Goal: Manage account settings

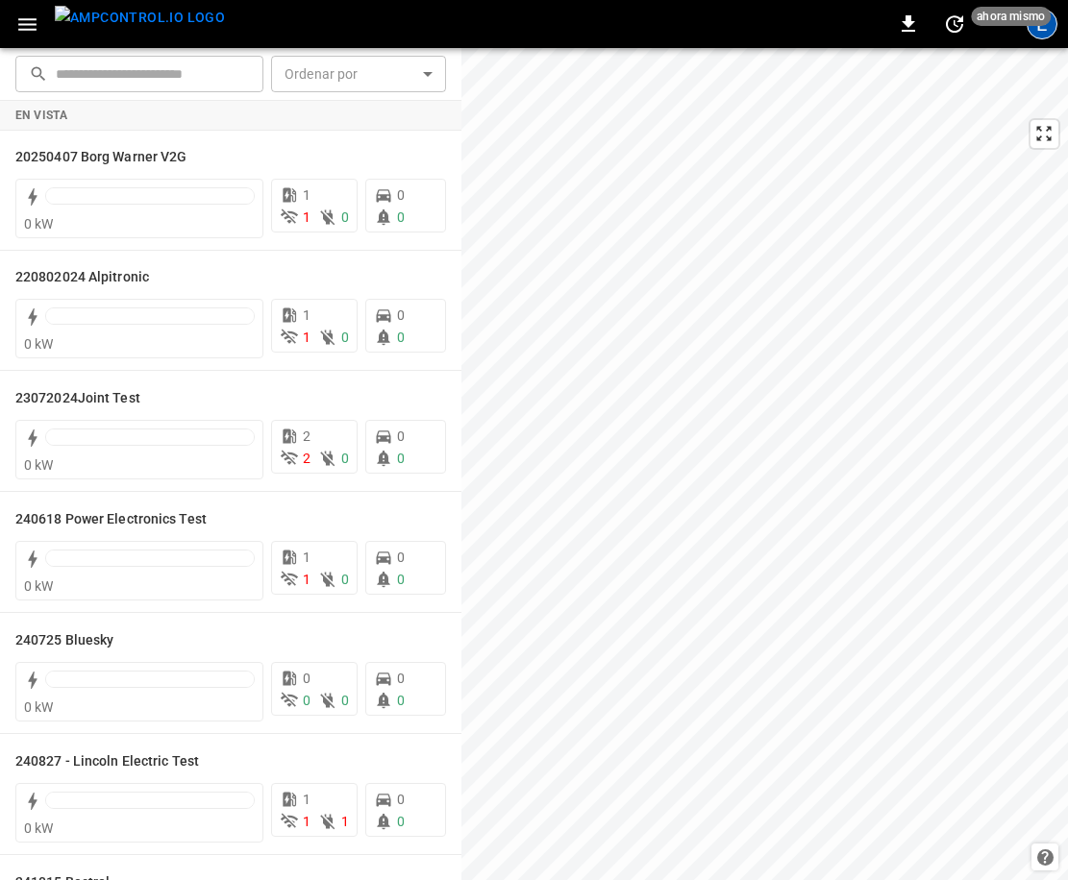
click at [1040, 33] on div "E" at bounding box center [1042, 24] width 31 height 31
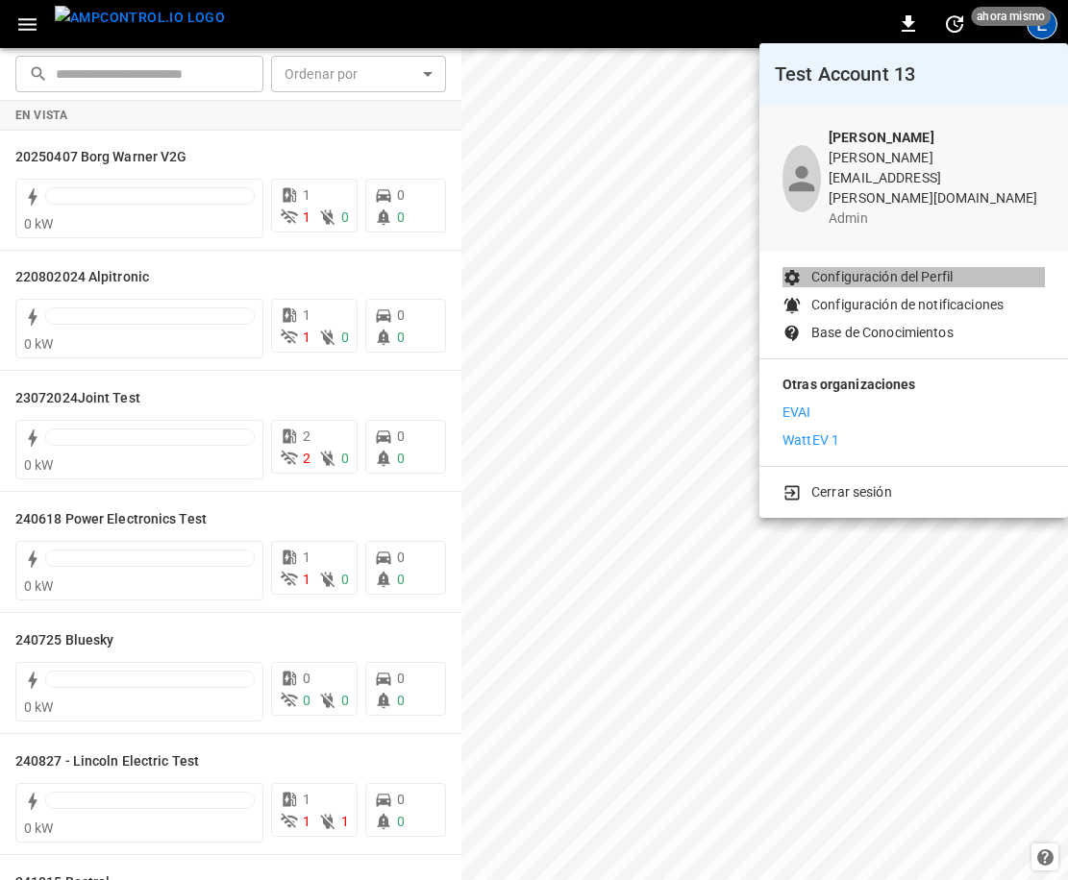
click at [916, 267] on p "Configuración del Perfil" at bounding box center [881, 277] width 141 height 20
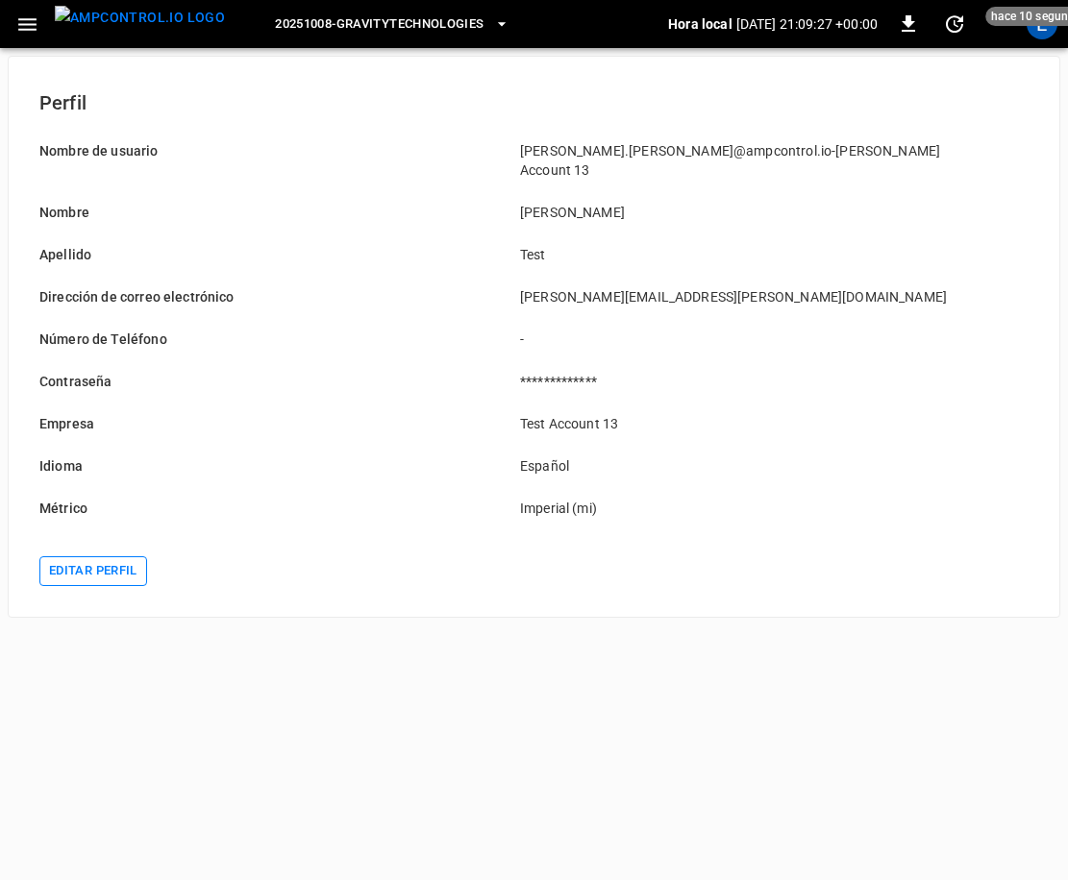
click at [114, 557] on button "Editar perfil" at bounding box center [93, 572] width 108 height 30
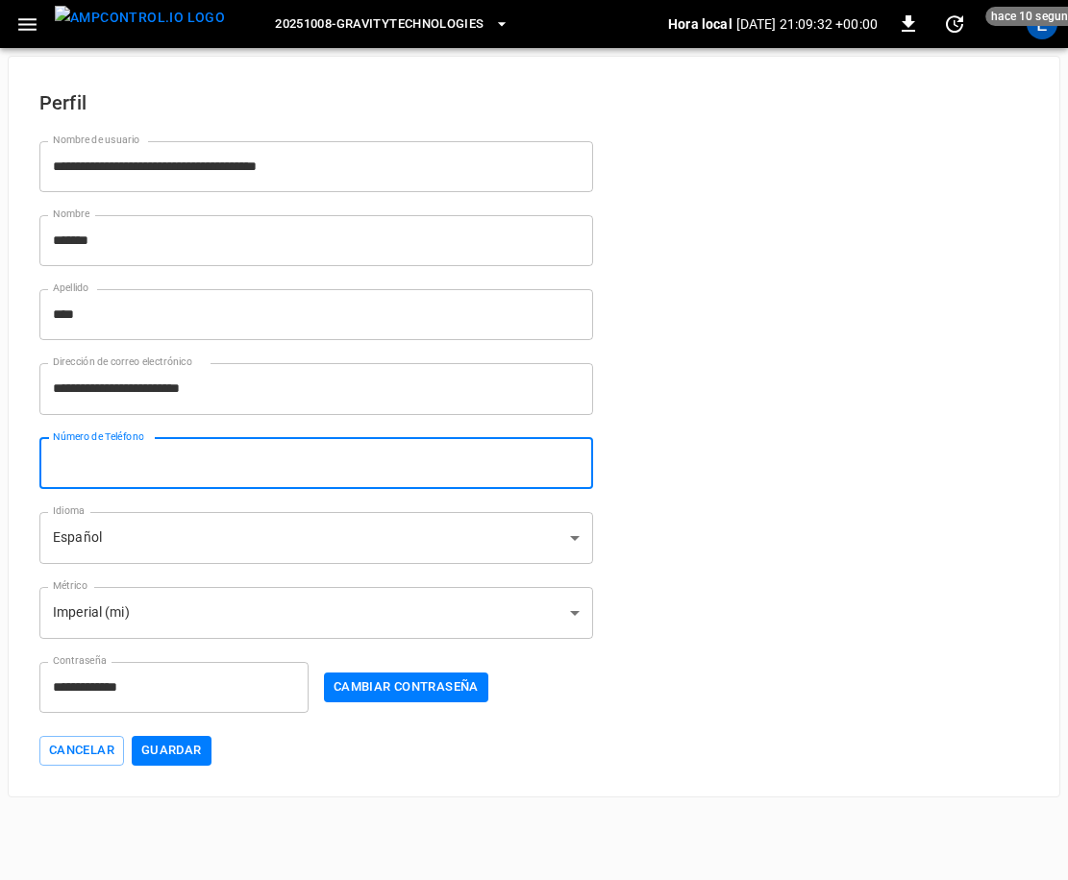
click at [178, 464] on input "Número de Teléfono" at bounding box center [316, 463] width 554 height 51
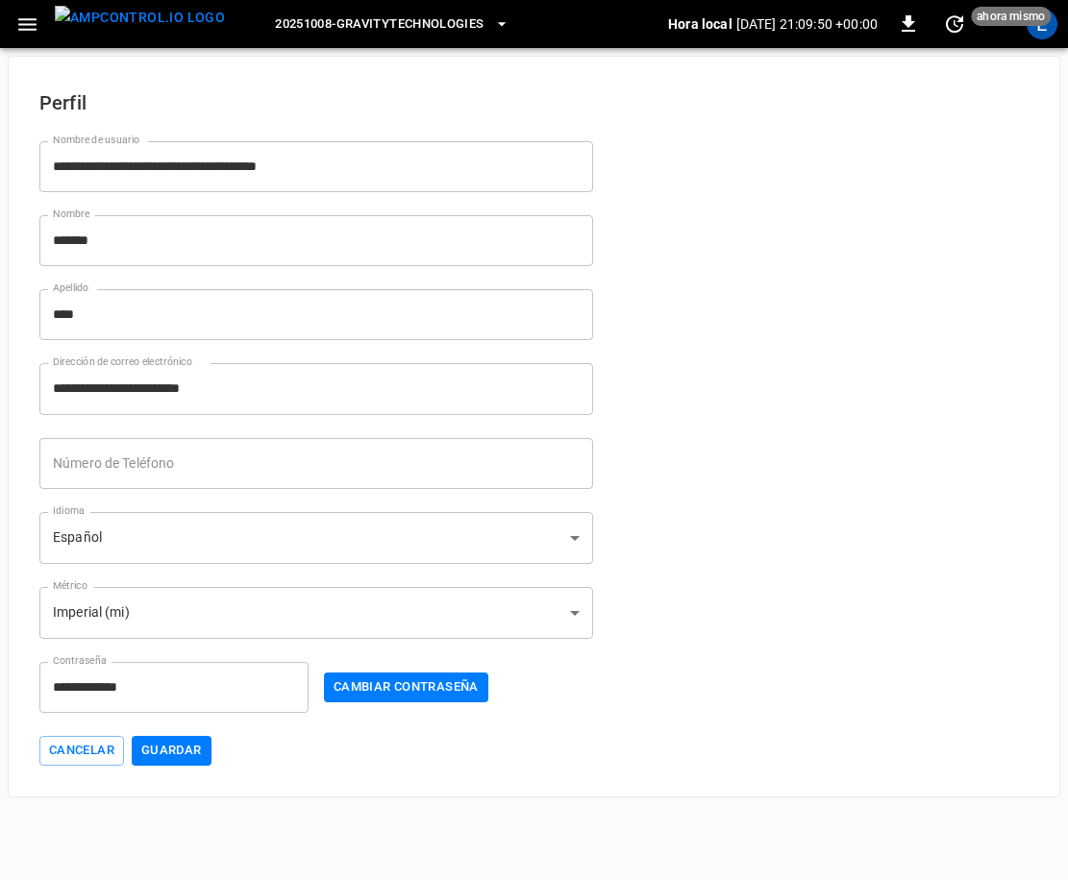
click at [121, 433] on div "Número de Teléfono Número de Teléfono" at bounding box center [304, 452] width 577 height 74
click at [121, 441] on div "Número de Teléfono Número de Teléfono" at bounding box center [316, 463] width 554 height 51
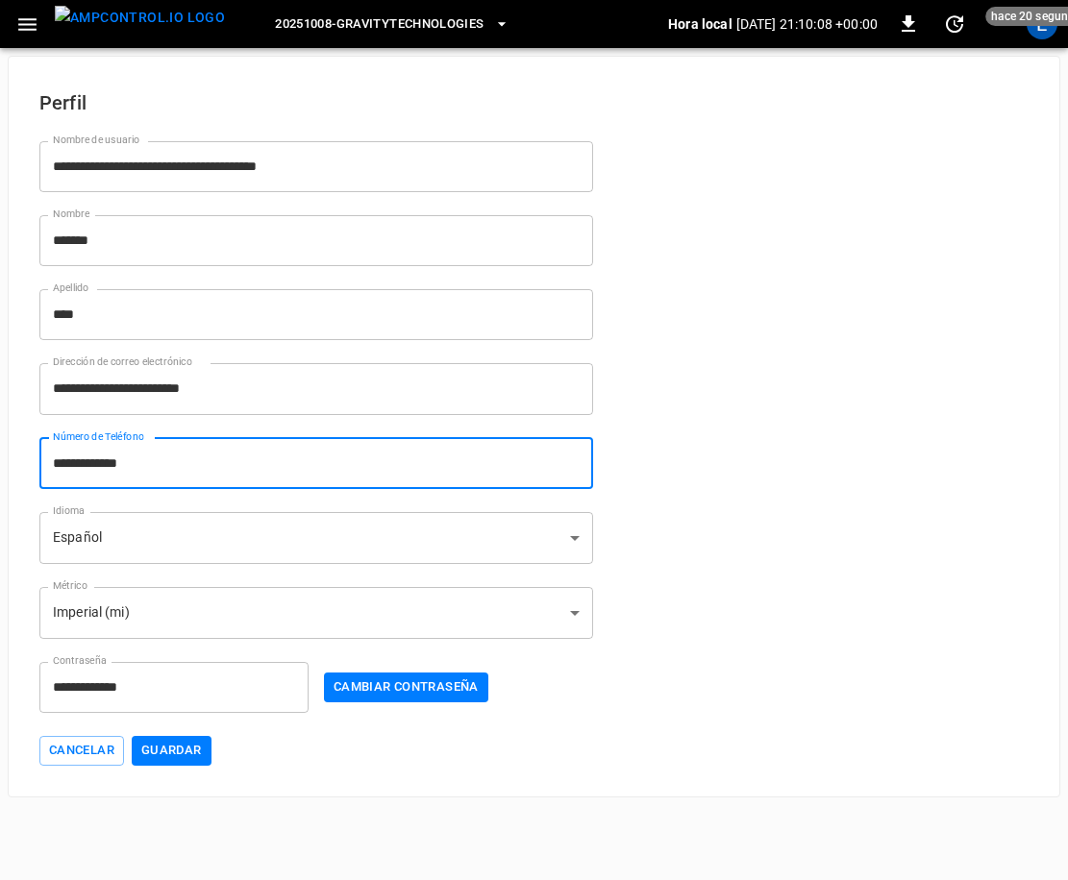
type input "**********"
click at [199, 770] on div "**********" at bounding box center [534, 427] width 1052 height 742
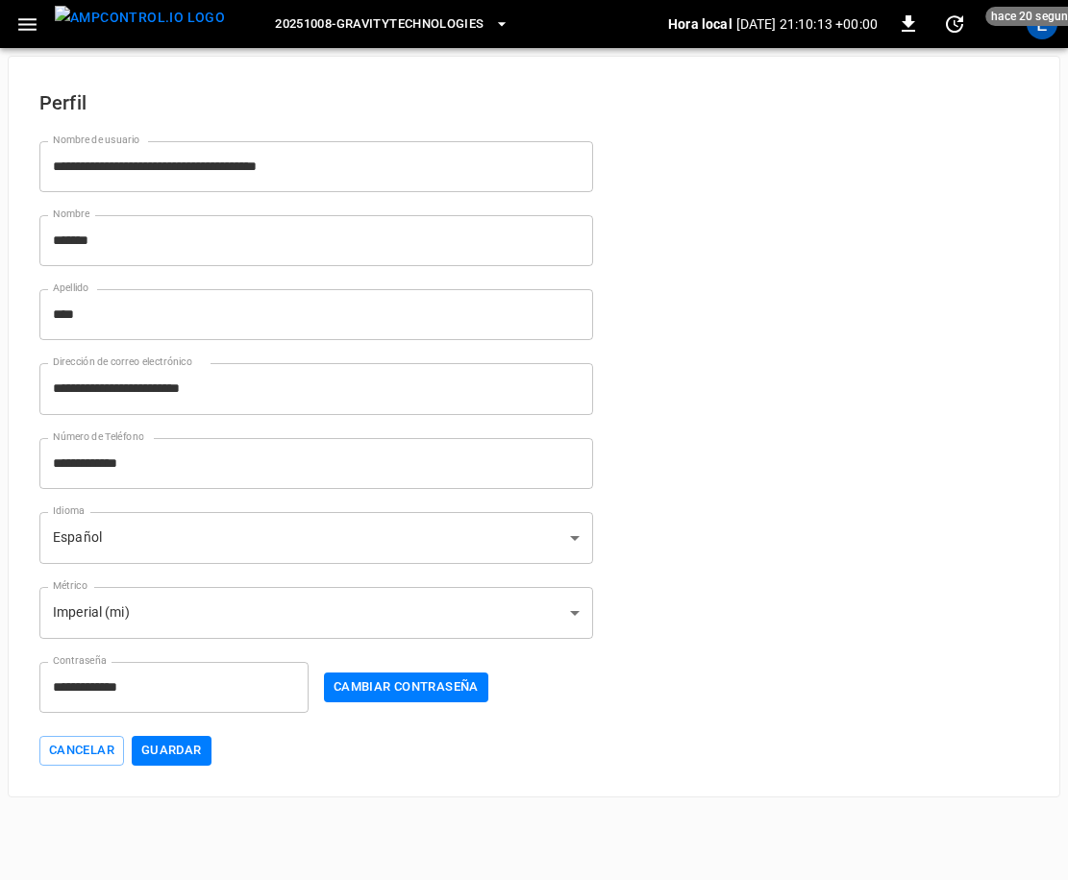
click at [206, 770] on div "**********" at bounding box center [534, 427] width 1052 height 742
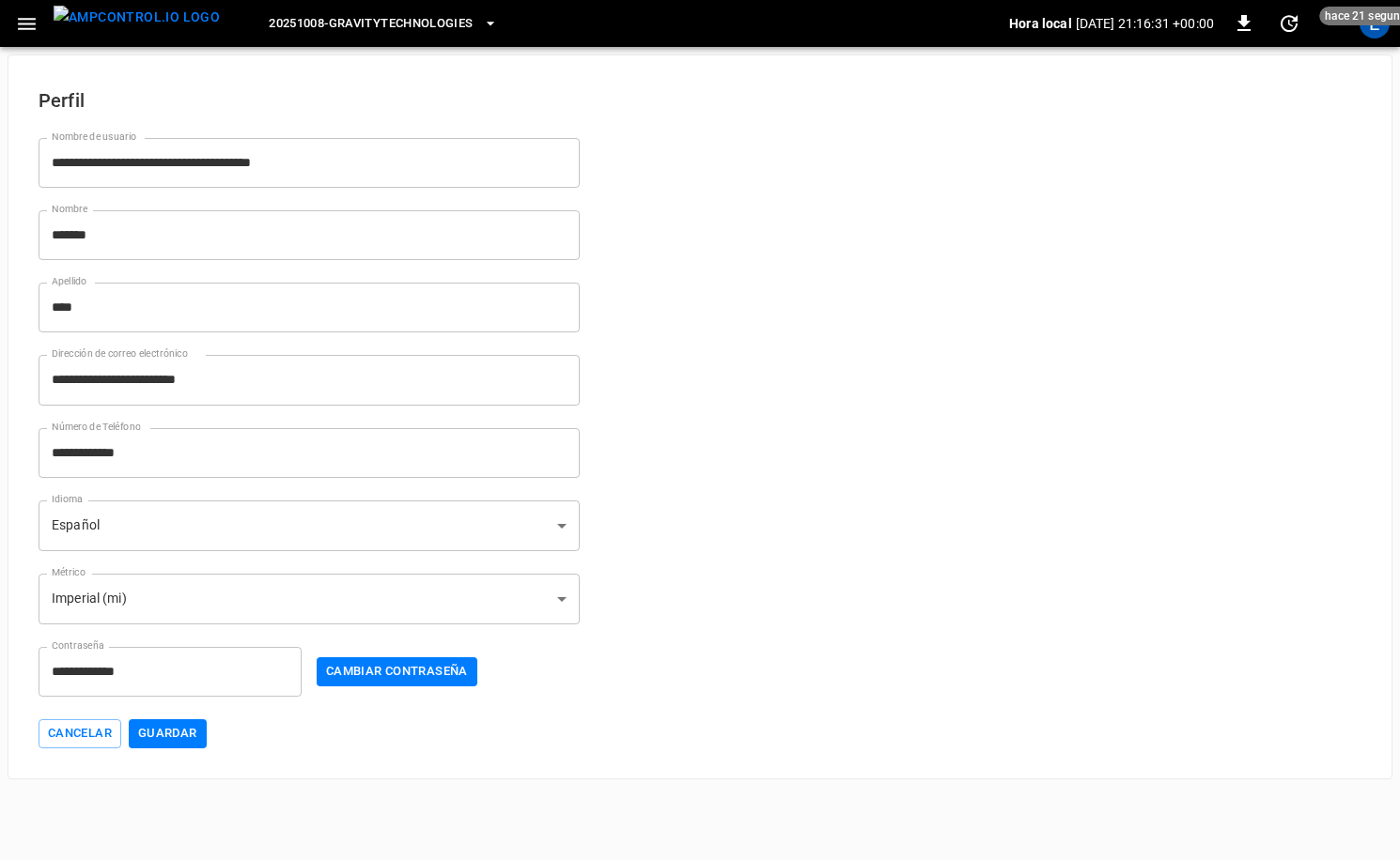
click at [151, 12] on img "menu" at bounding box center [137, 18] width 166 height 23
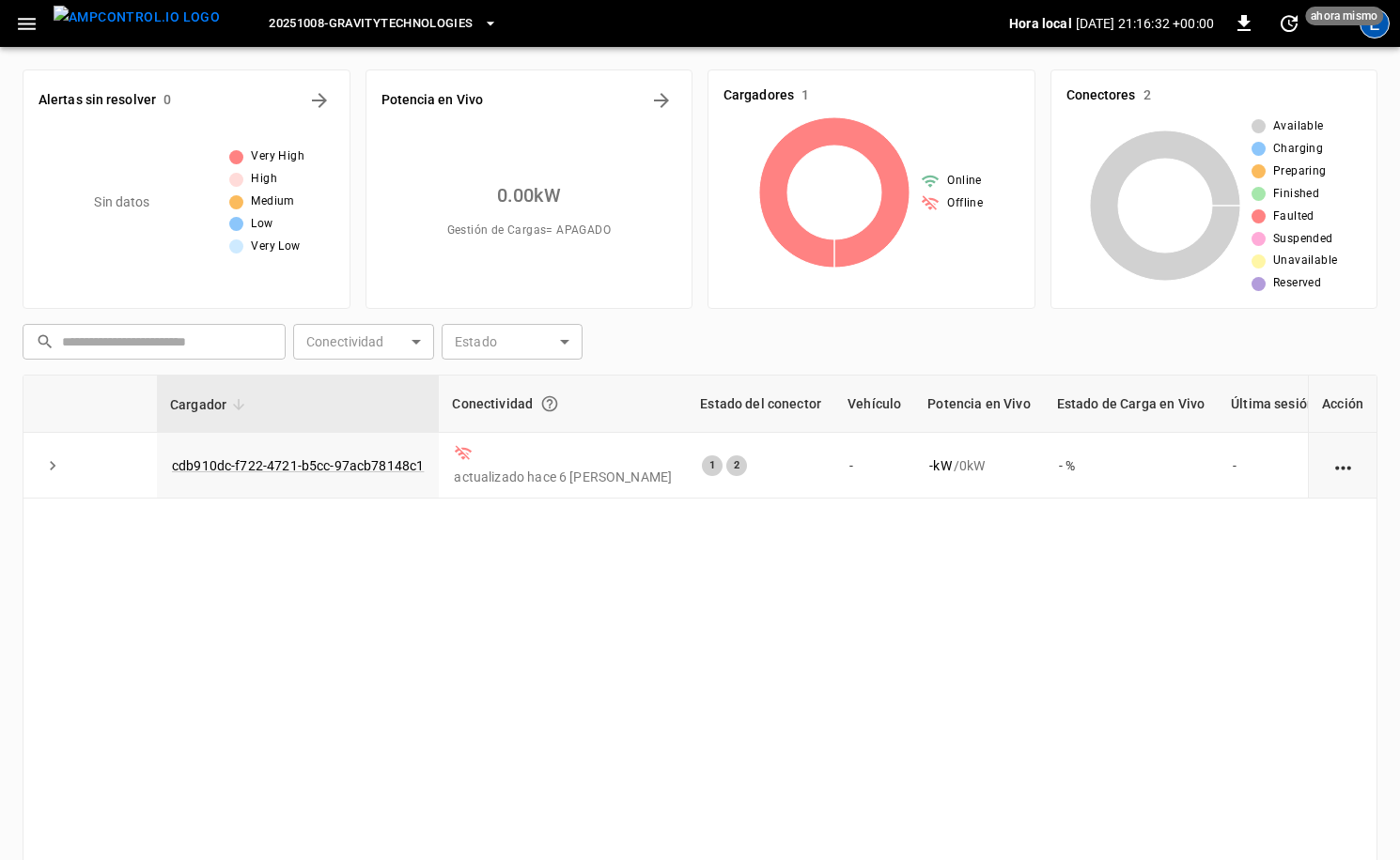
click at [1043, 26] on div "E" at bounding box center [1375, 23] width 30 height 30
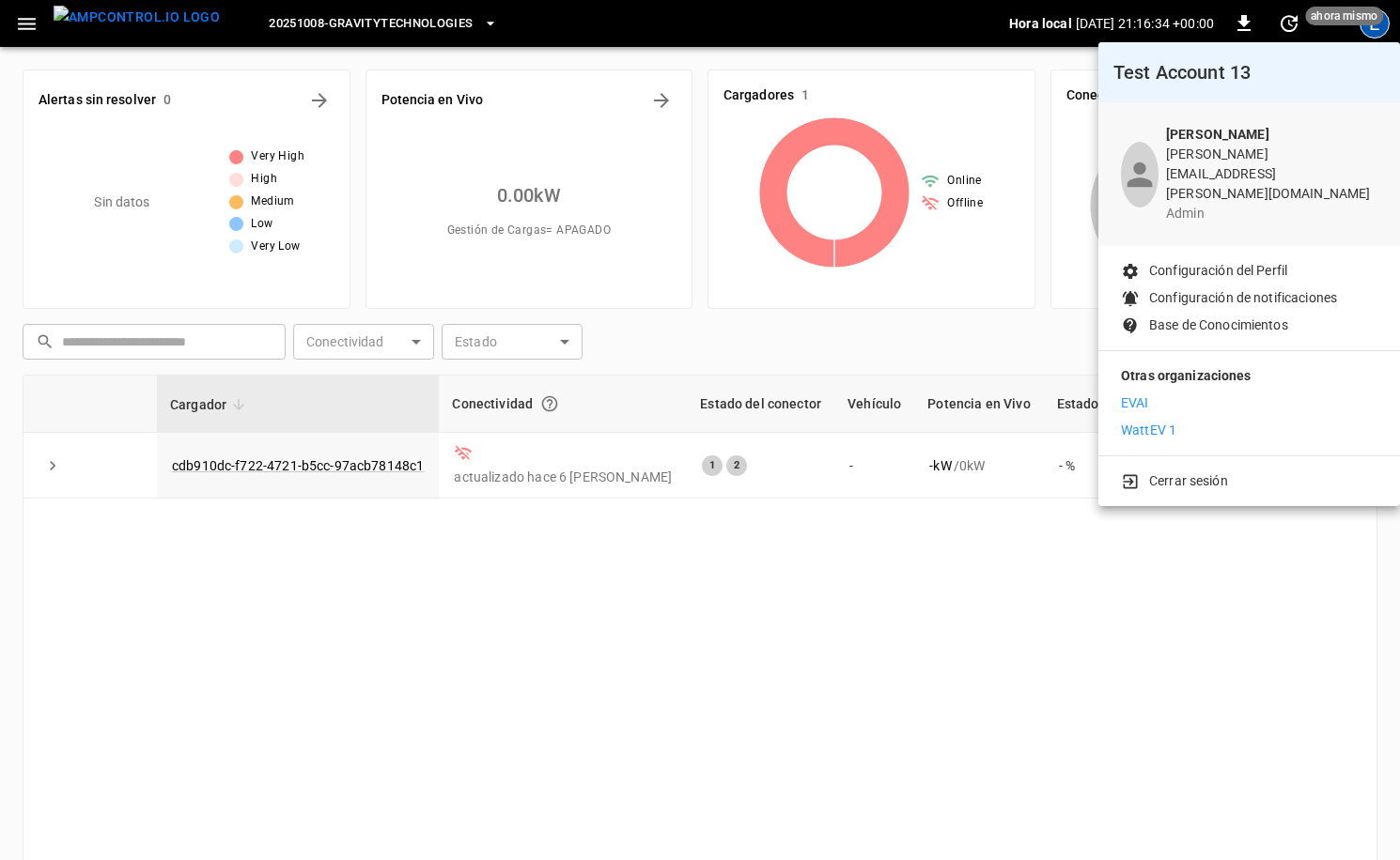
click at [1043, 421] on p "WattEV 1" at bounding box center [1149, 431] width 56 height 20
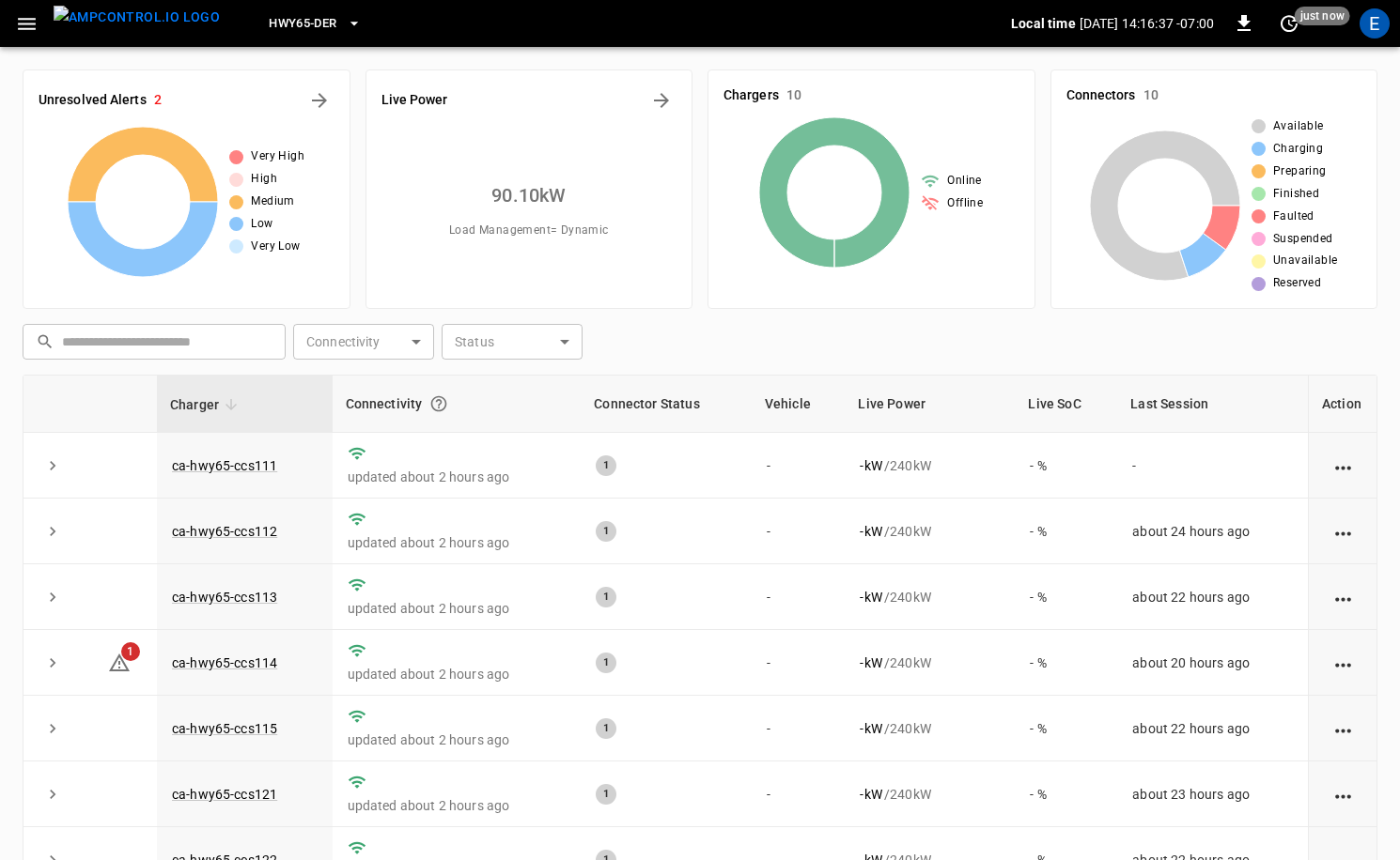
click at [292, 24] on span "HWY65-DER" at bounding box center [302, 23] width 67 height 22
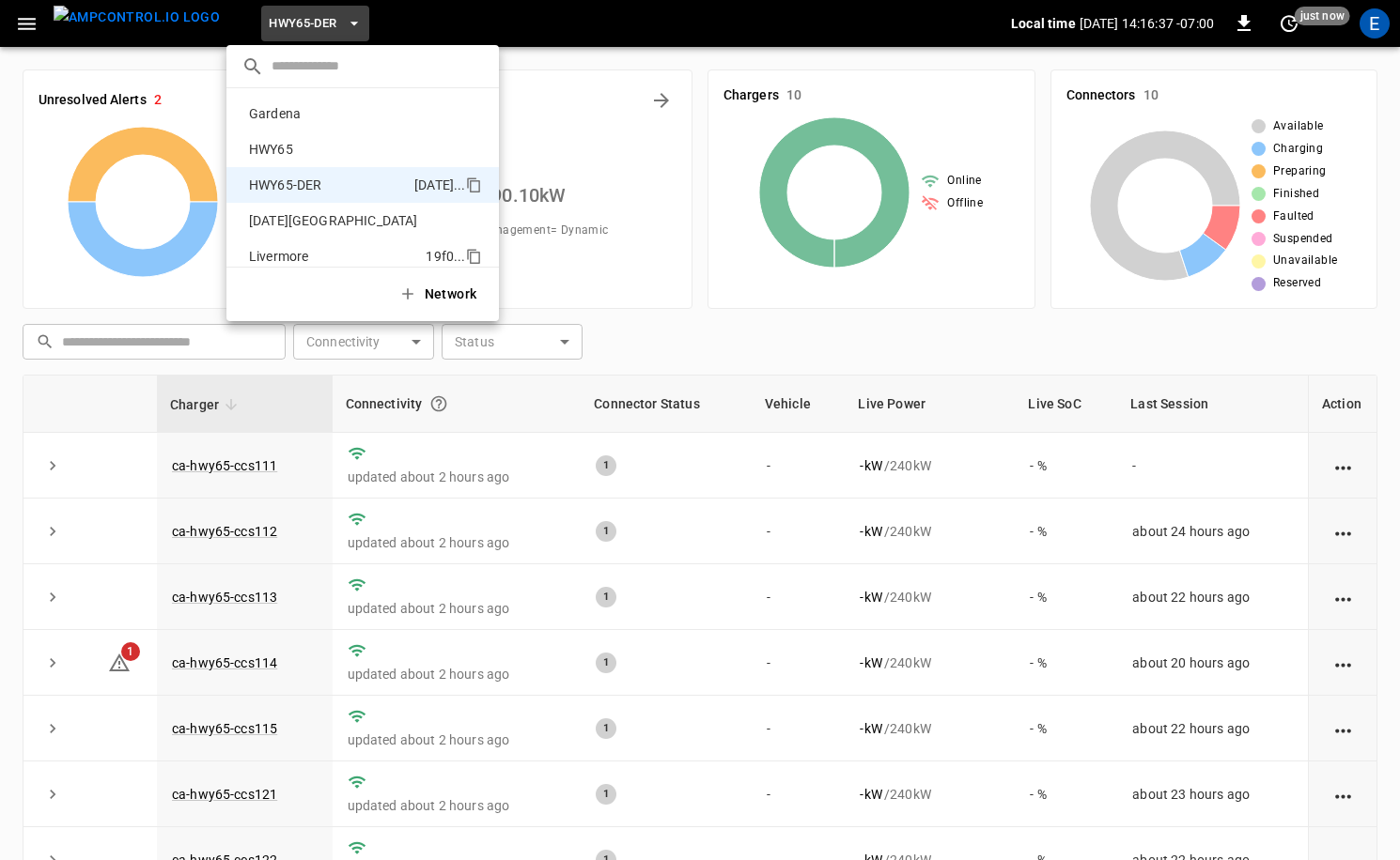
scroll to position [65, 0]
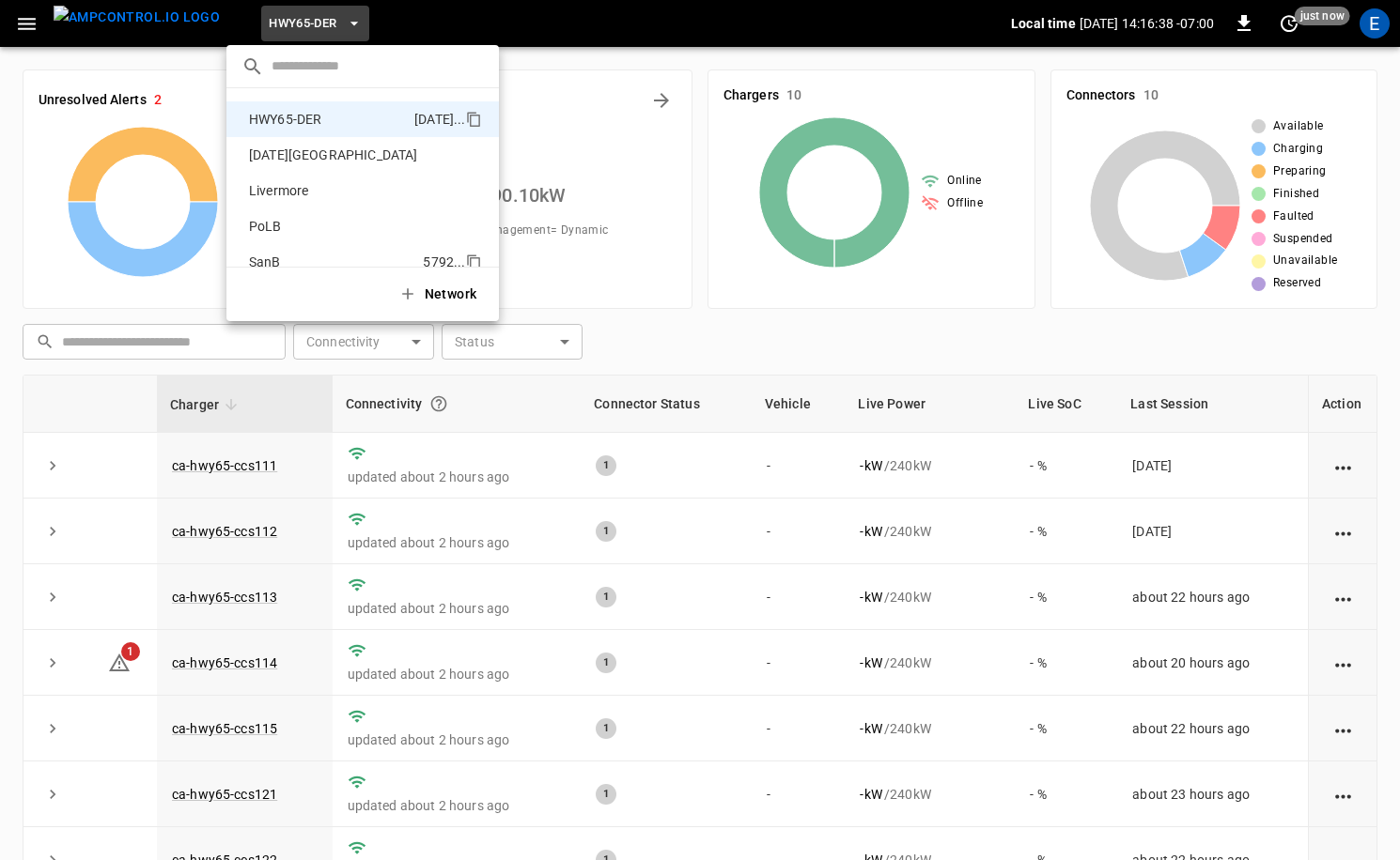
click at [289, 248] on li "SanB 5792 ..." at bounding box center [363, 262] width 273 height 36
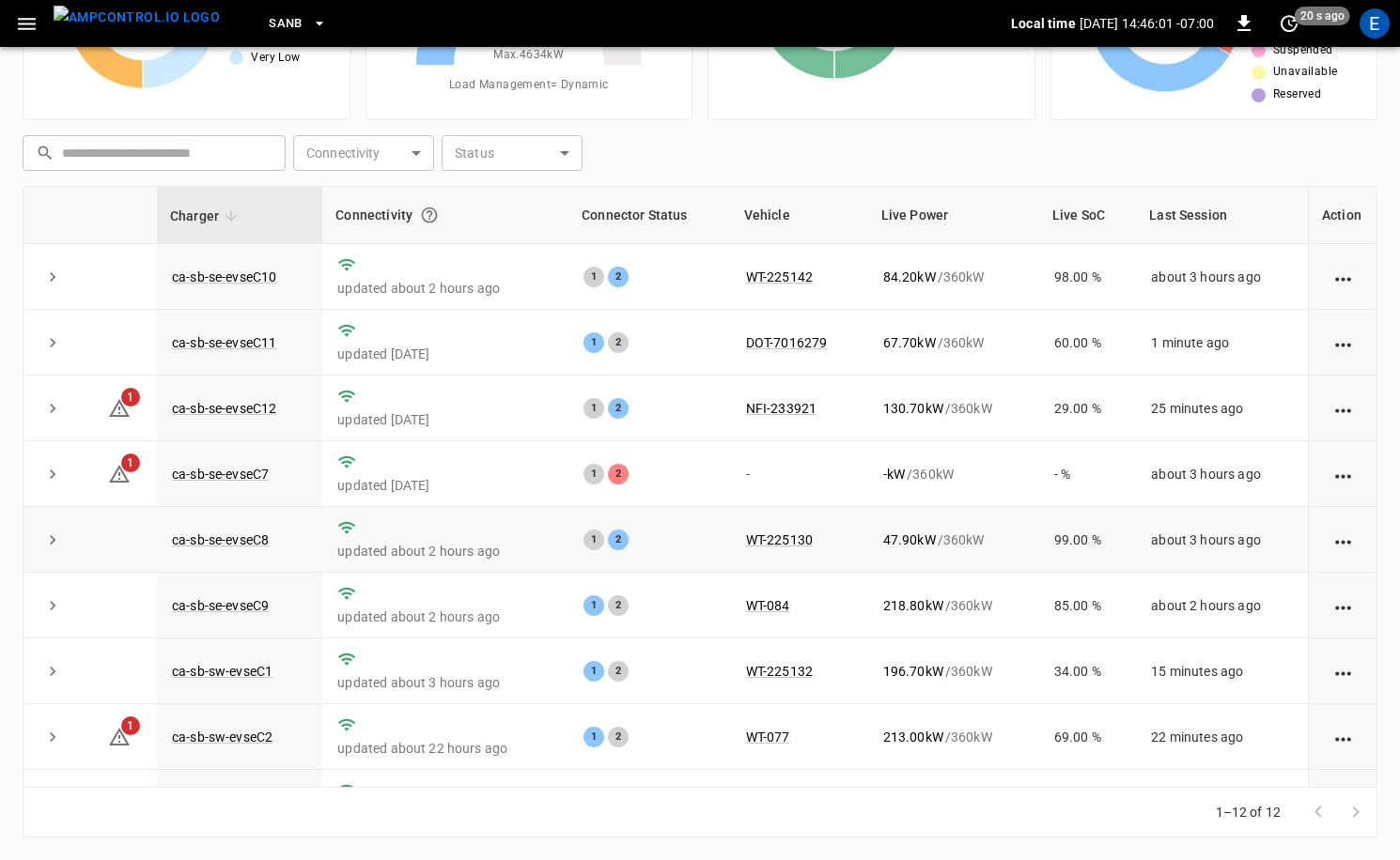
scroll to position [246, 0]
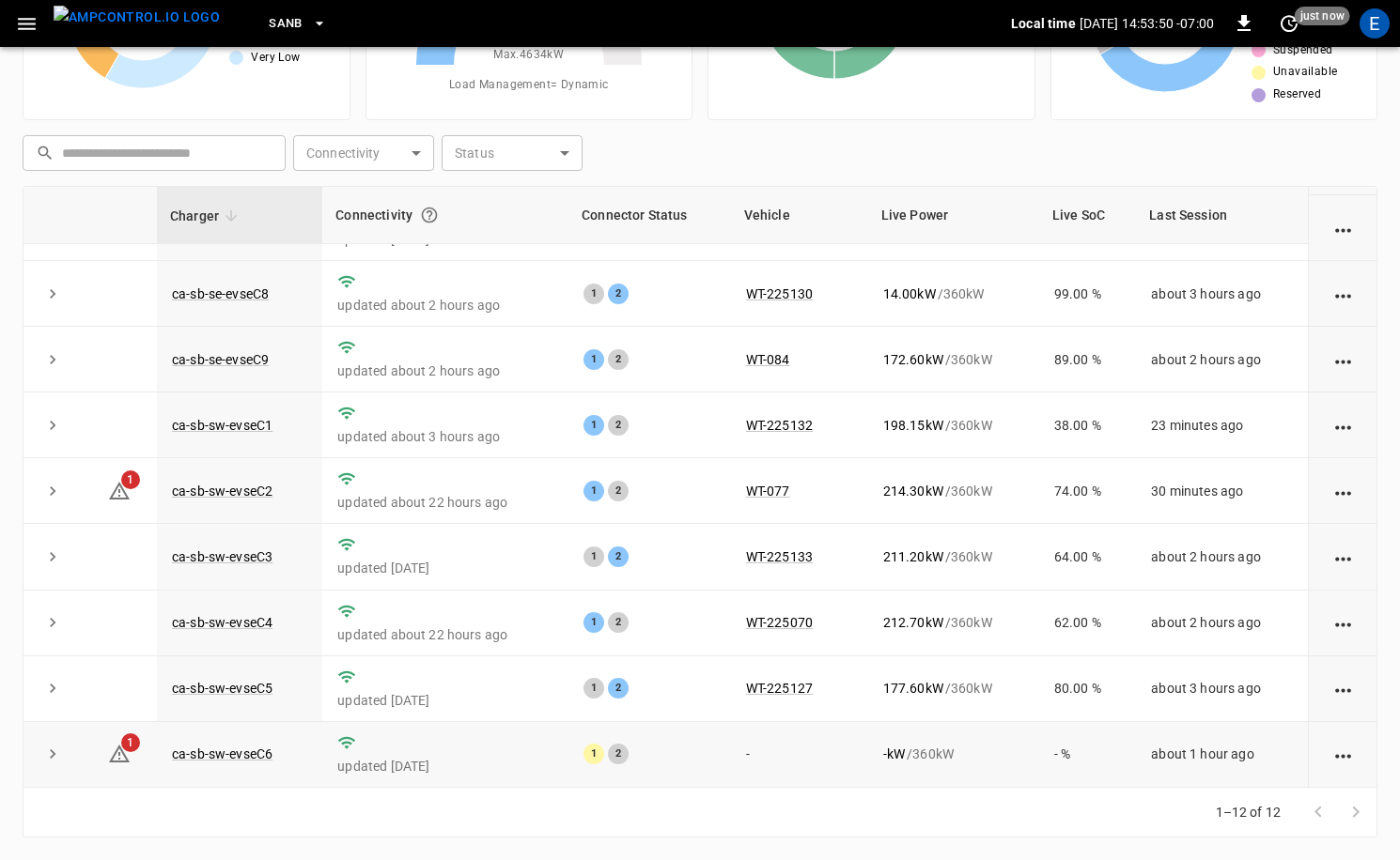
click at [1188, 741] on td "about 1 hour ago" at bounding box center [1222, 754] width 172 height 65
